Goal: Information Seeking & Learning: Learn about a topic

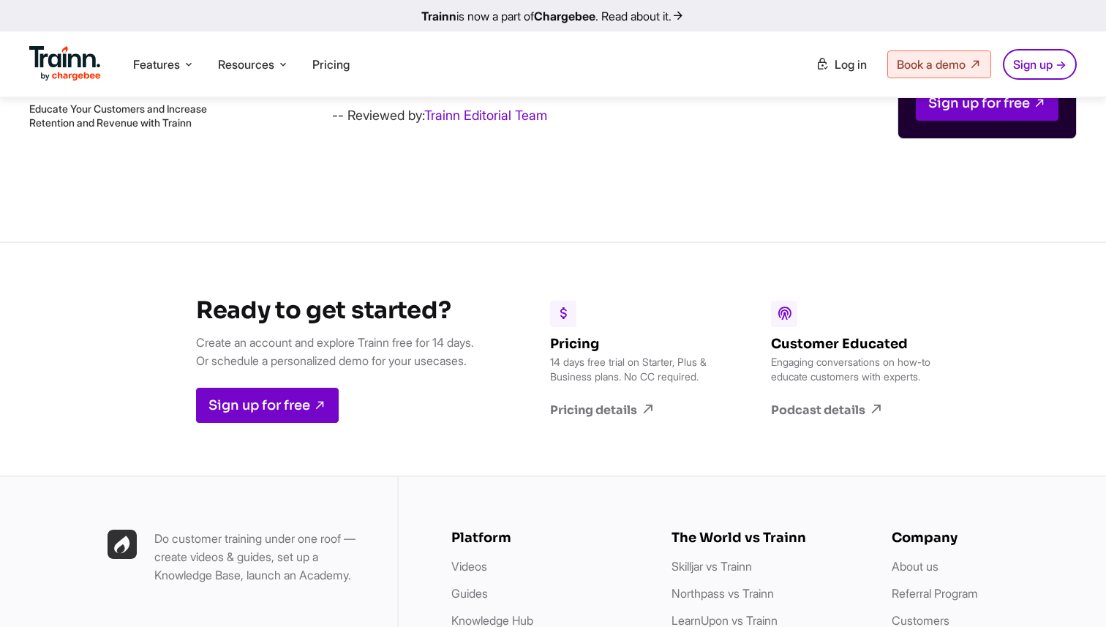
scroll to position [17174, 0]
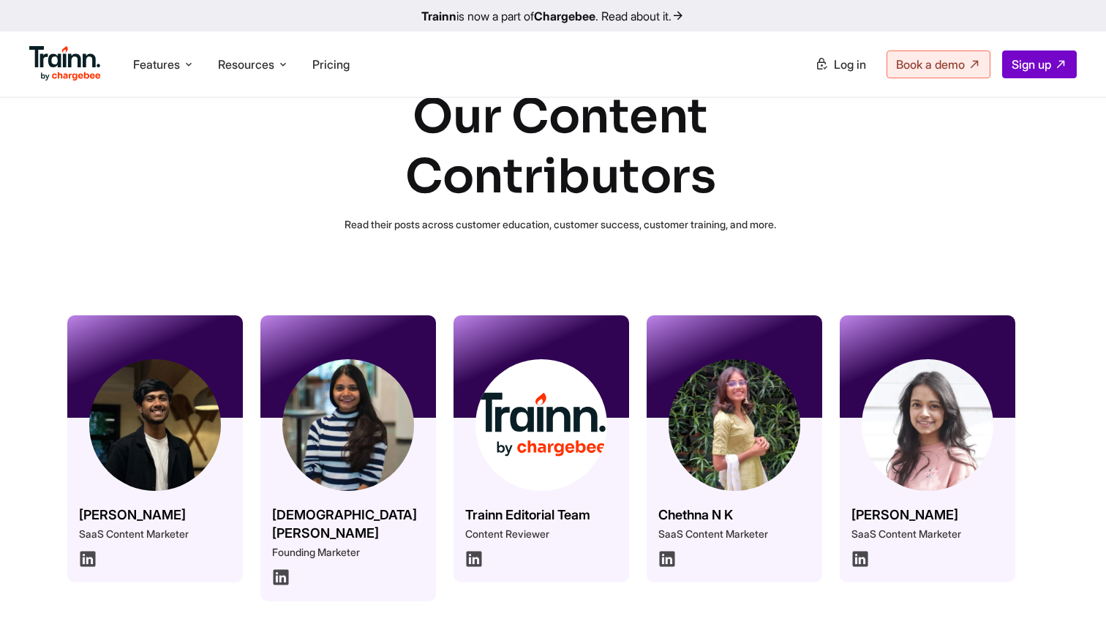
scroll to position [56, 0]
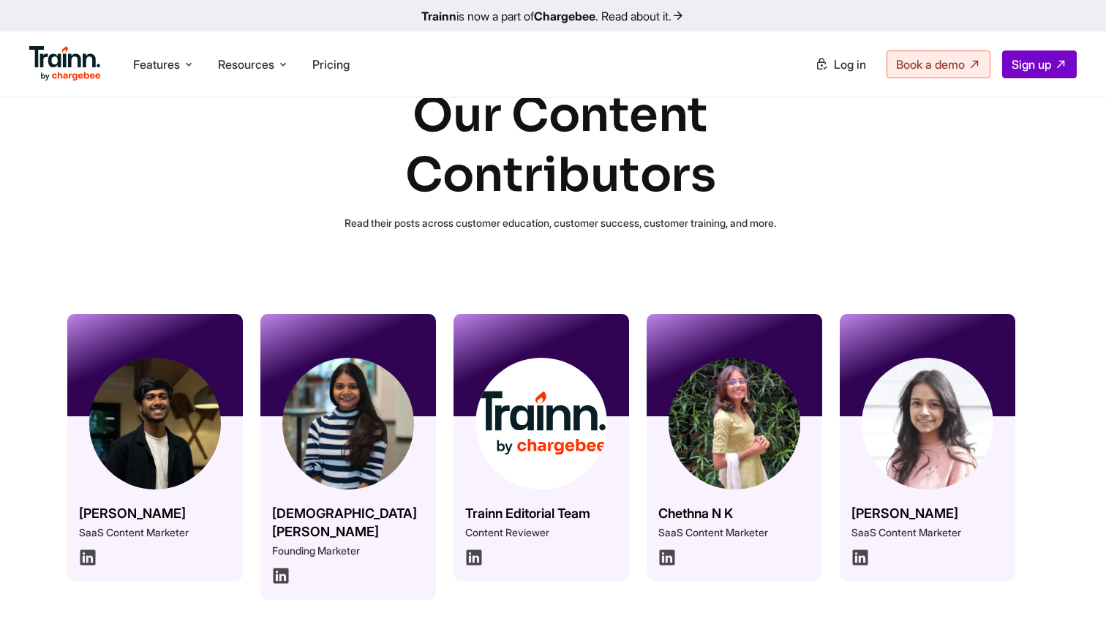
click at [501, 373] on img at bounding box center [541, 424] width 132 height 132
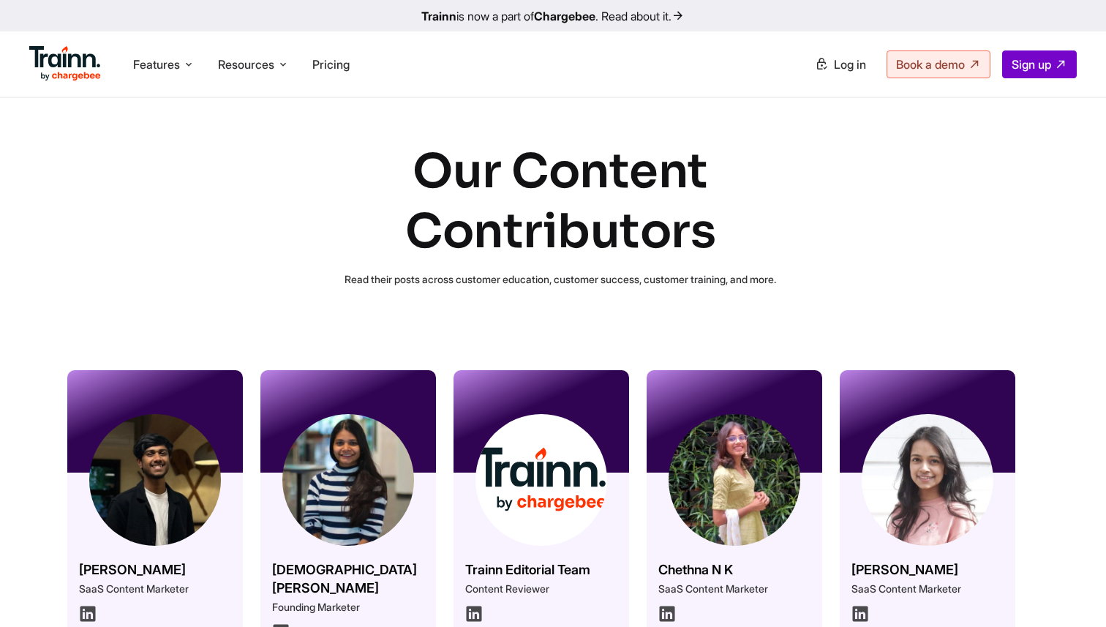
click at [79, 336] on div "Omar Sheriff SaaS Content Marketer Vaishnavi Ketharnathan Founding Marketer Tra…" at bounding box center [553, 505] width 1106 height 359
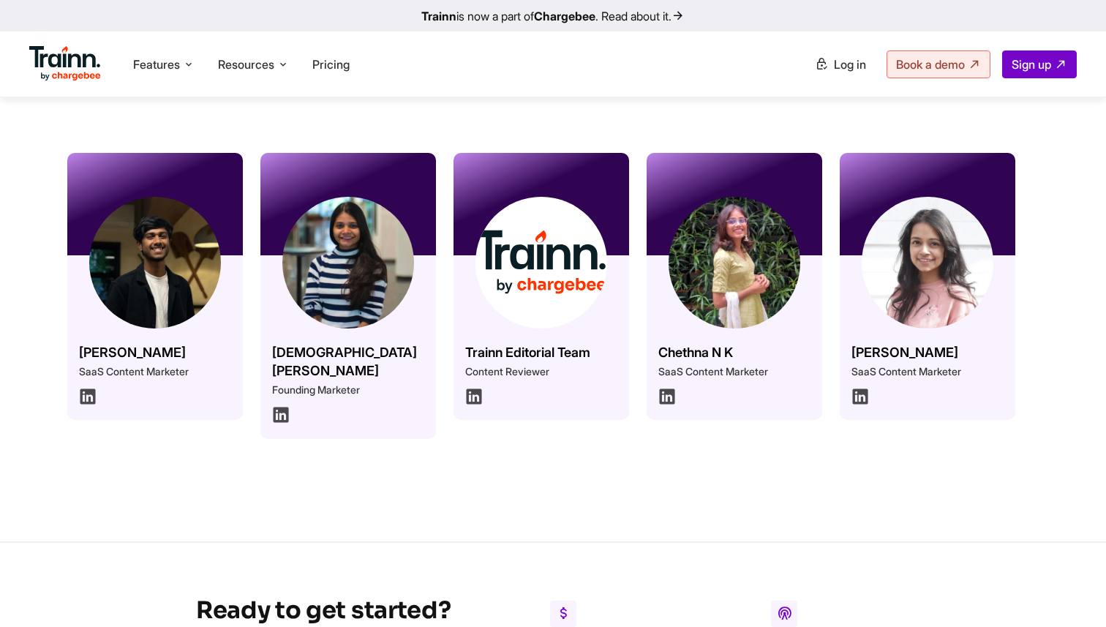
scroll to position [219, 0]
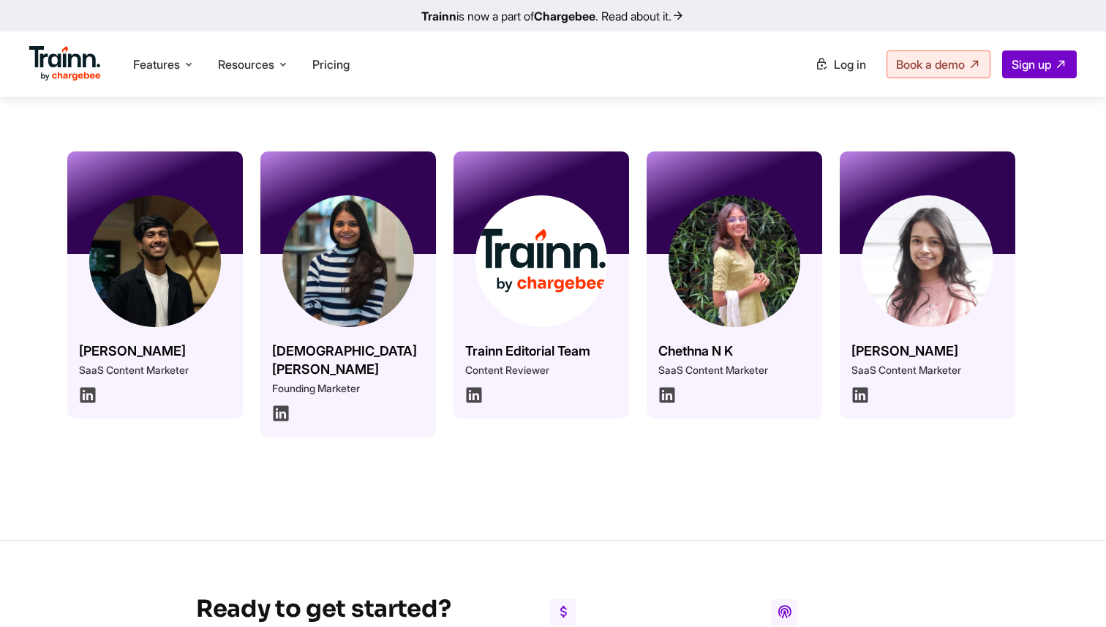
click at [499, 284] on img at bounding box center [541, 261] width 132 height 132
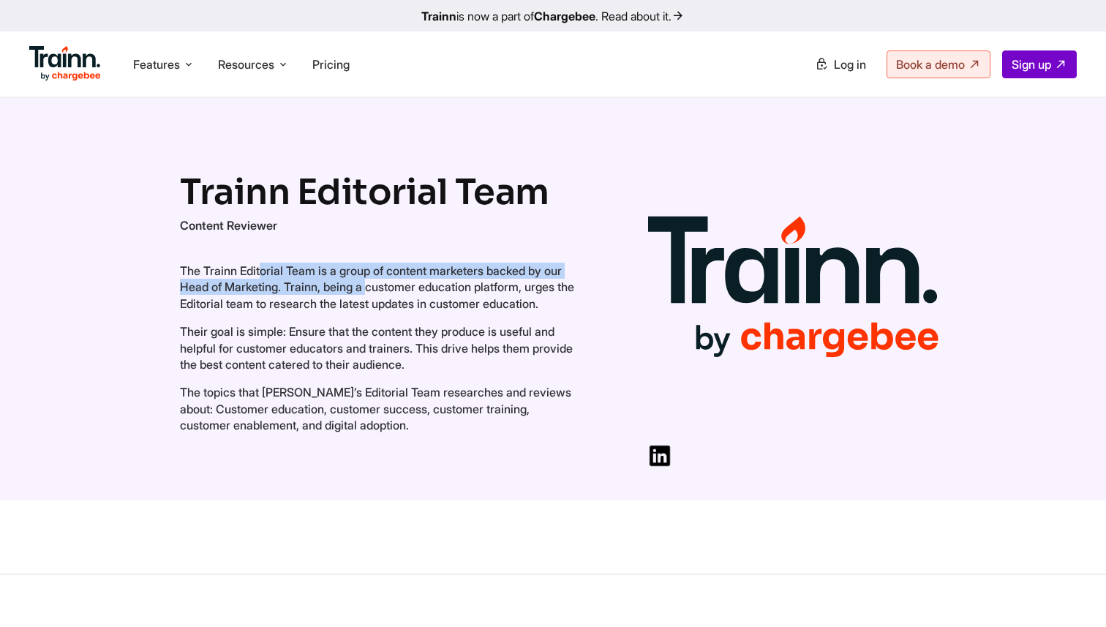
drag, startPoint x: 182, startPoint y: 268, endPoint x: 317, endPoint y: 282, distance: 135.3
click at [317, 282] on p "The Trainn Editorial Team is a group of content marketers backed by our Head of…" at bounding box center [377, 287] width 395 height 49
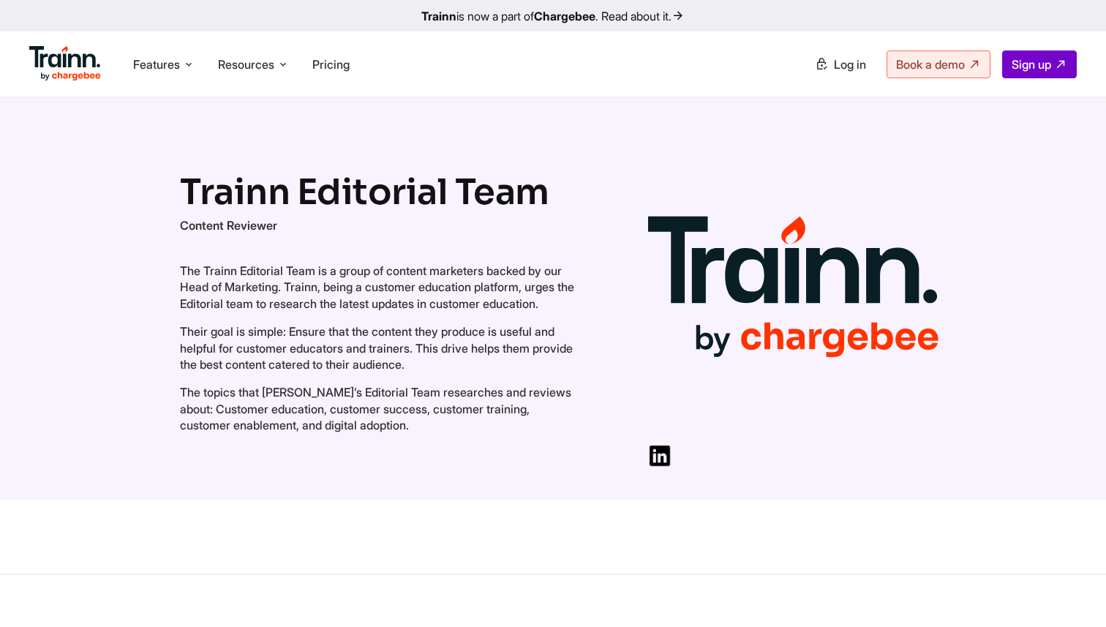
click at [317, 282] on p "The Trainn Editorial Team is a group of content marketers backed by our Head of…" at bounding box center [377, 287] width 395 height 49
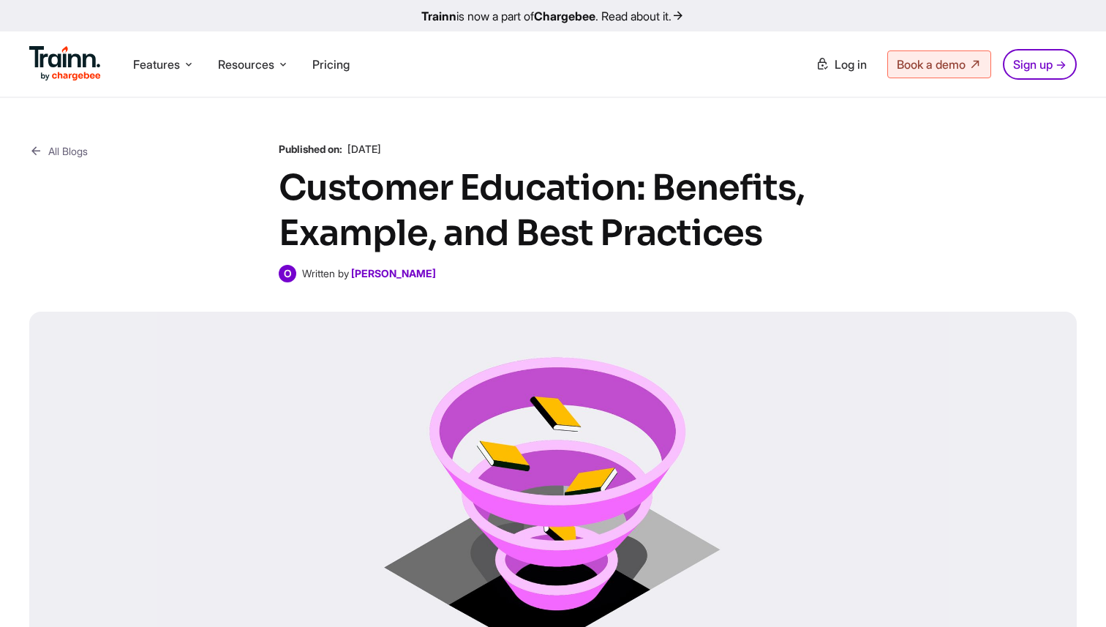
click at [336, 168] on h1 "Customer Education: Benefits, Example, and Best Practices" at bounding box center [553, 210] width 549 height 91
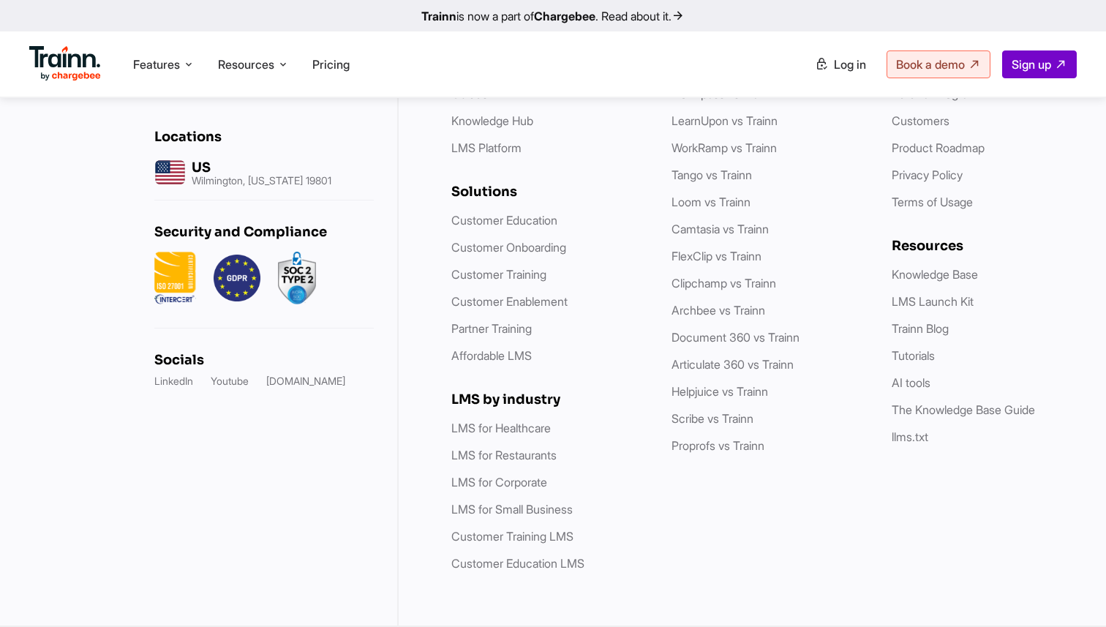
scroll to position [5713, 0]
click at [508, 336] on link "Partner Training" at bounding box center [491, 328] width 80 height 15
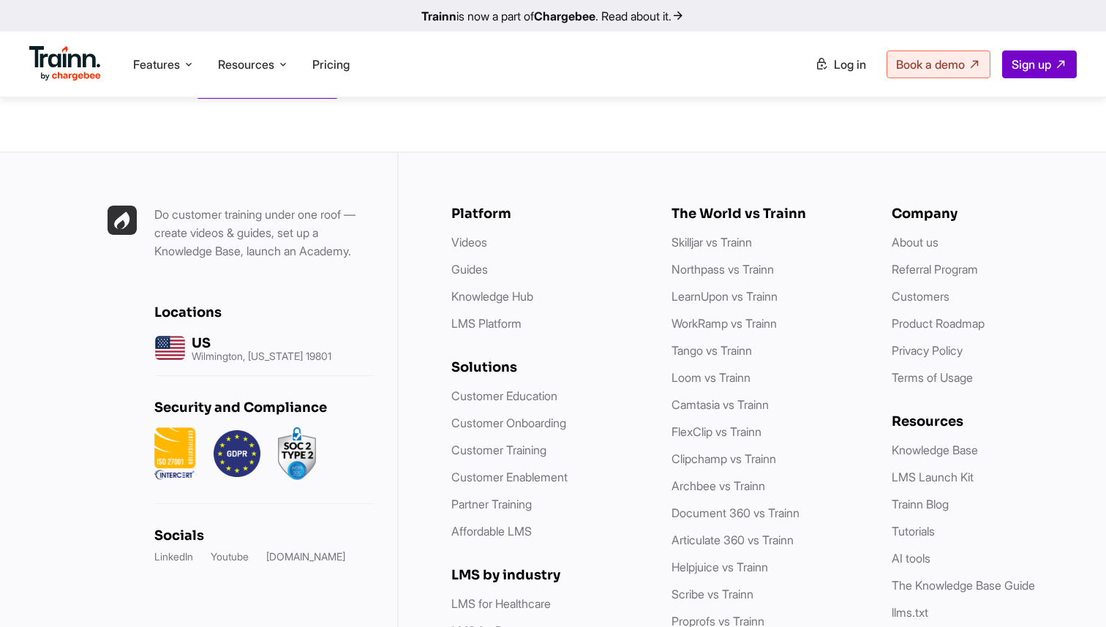
scroll to position [5562, 0]
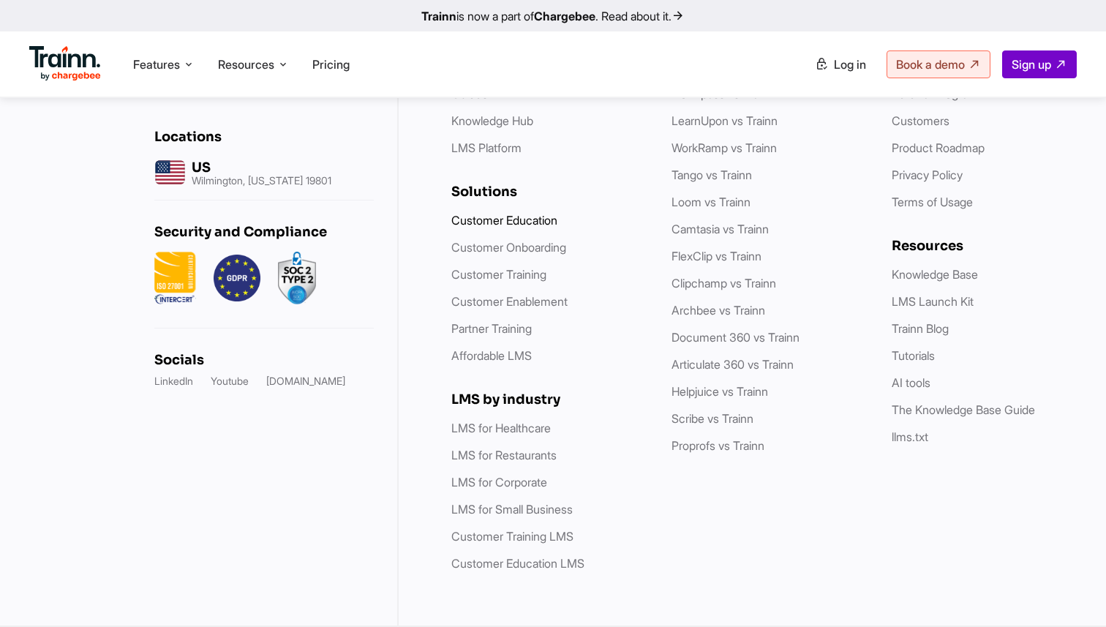
click at [546, 221] on link "Customer Education" at bounding box center [504, 220] width 106 height 15
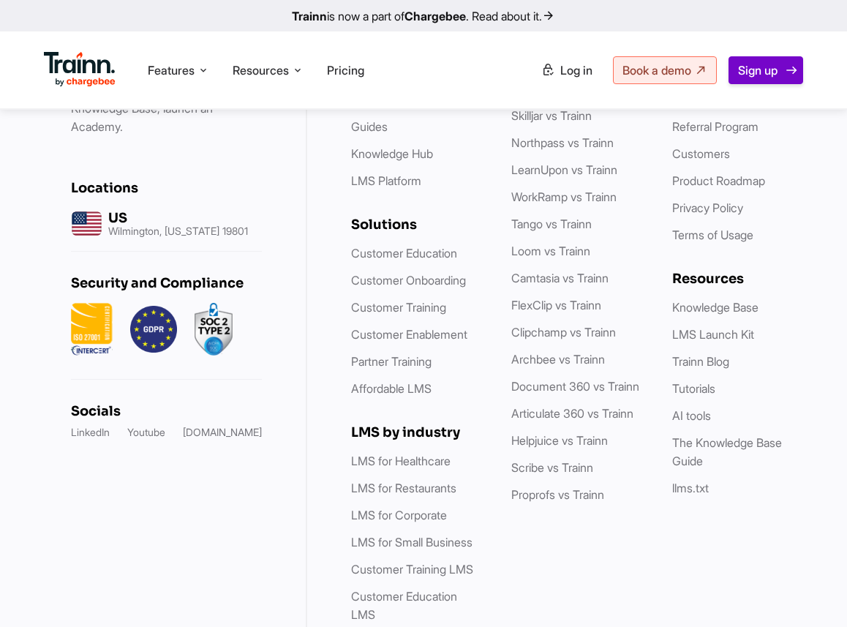
scroll to position [3875, 0]
click at [414, 162] on link "Knowledge Hub" at bounding box center [392, 154] width 82 height 15
